Goal: Find specific page/section: Find specific page/section

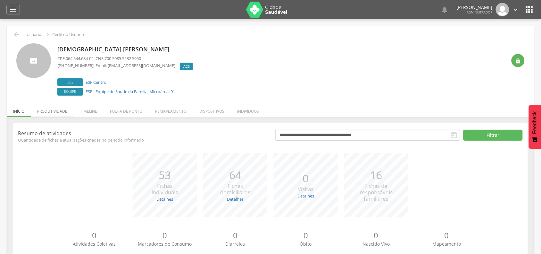
click at [58, 114] on li "Produtividade" at bounding box center [52, 109] width 43 height 15
click at [57, 113] on li "Produtividade" at bounding box center [52, 109] width 43 height 15
click at [163, 111] on li "Remapeamento" at bounding box center [171, 109] width 44 height 15
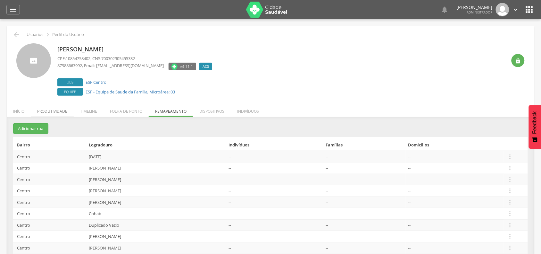
click at [51, 111] on li "Produtividade" at bounding box center [52, 109] width 43 height 15
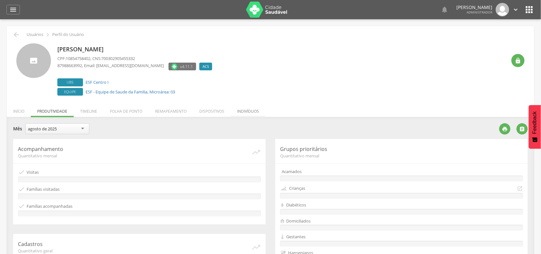
click at [239, 112] on li "Indivíduos" at bounding box center [248, 109] width 35 height 15
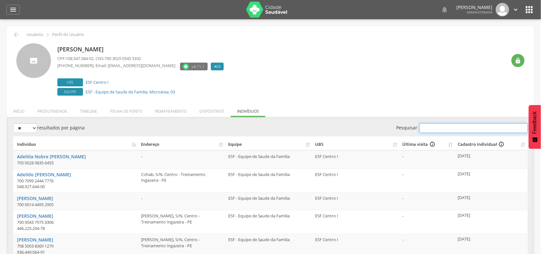
click at [433, 128] on input "Pesquisar" at bounding box center [474, 128] width 108 height 10
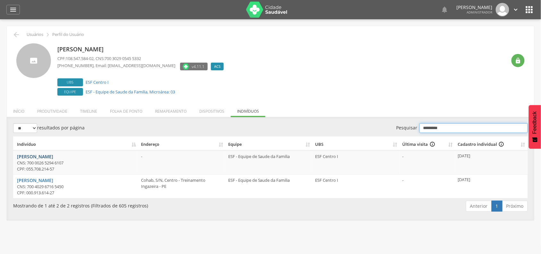
type input "*********"
click at [53, 156] on link "[PERSON_NAME]" at bounding box center [35, 156] width 36 height 6
click at [49, 110] on li "Produtividade" at bounding box center [52, 109] width 43 height 15
